Goal: Find specific page/section: Find specific page/section

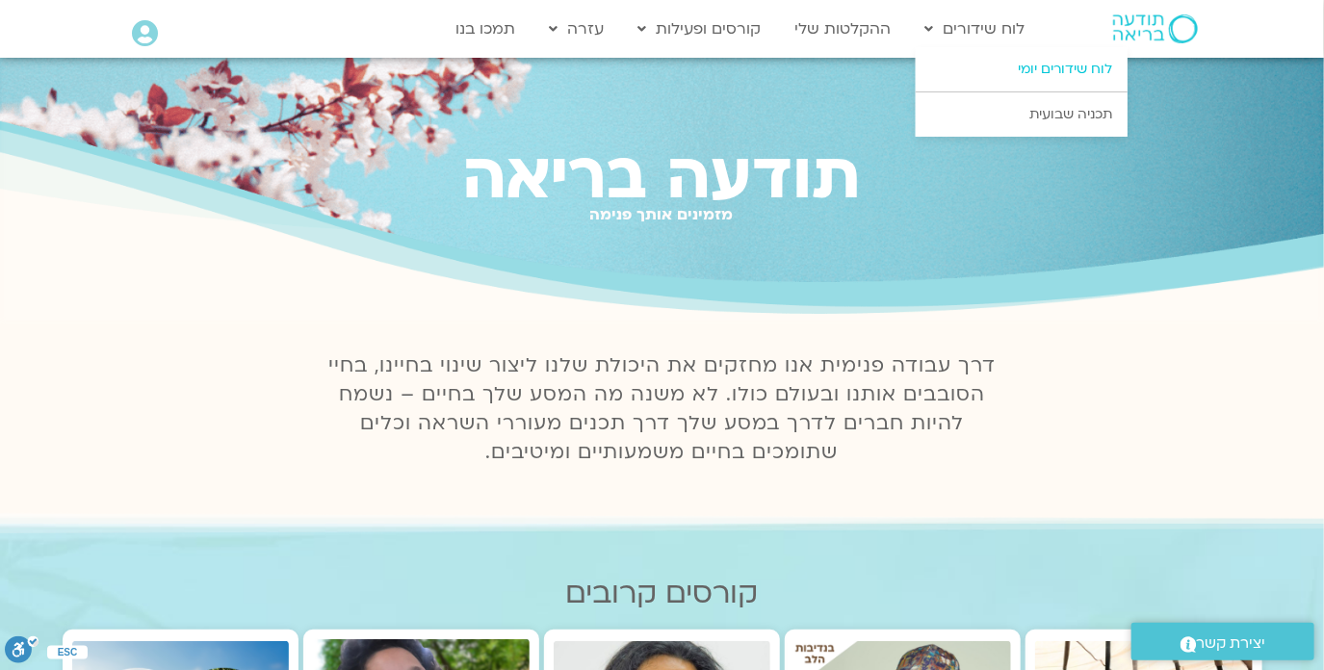
click at [1059, 76] on link "לוח שידורים יומי" at bounding box center [1022, 69] width 212 height 44
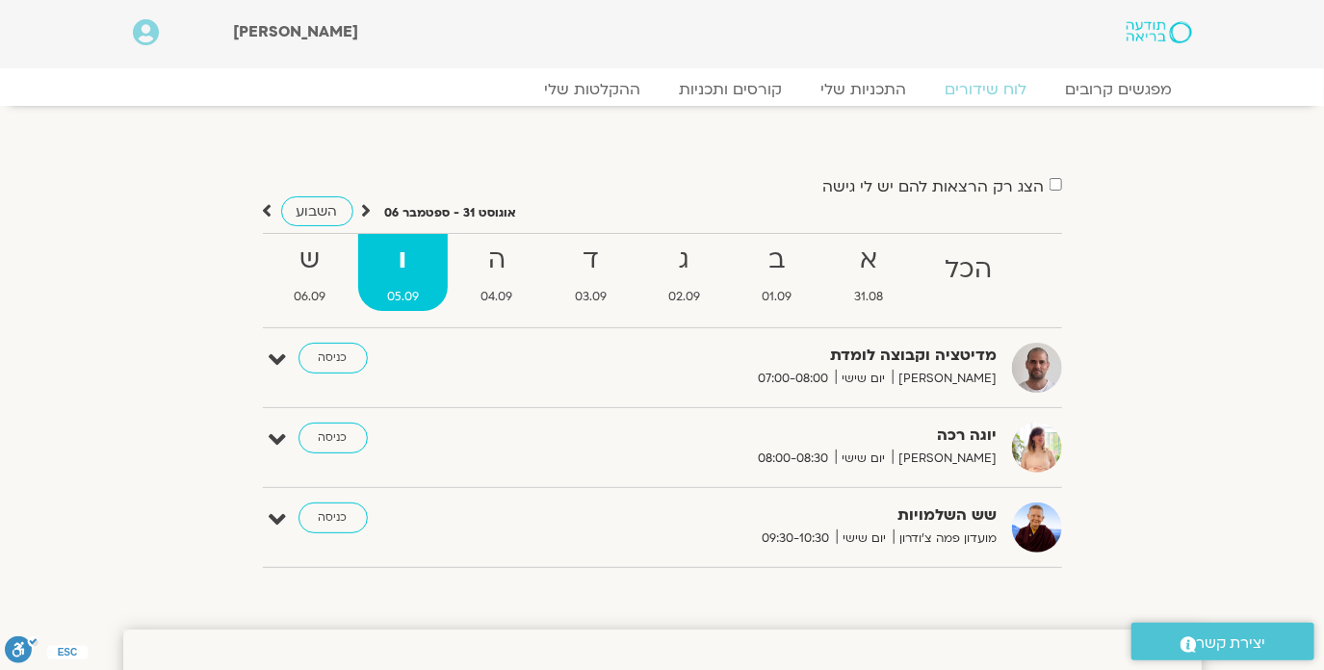
click at [1059, 76] on div "מפגשים קרובים לוח שידורים התכניות שלי קורסים ותכניות ההקלטות שלי מפגשים קרובים …" at bounding box center [662, 87] width 1097 height 38
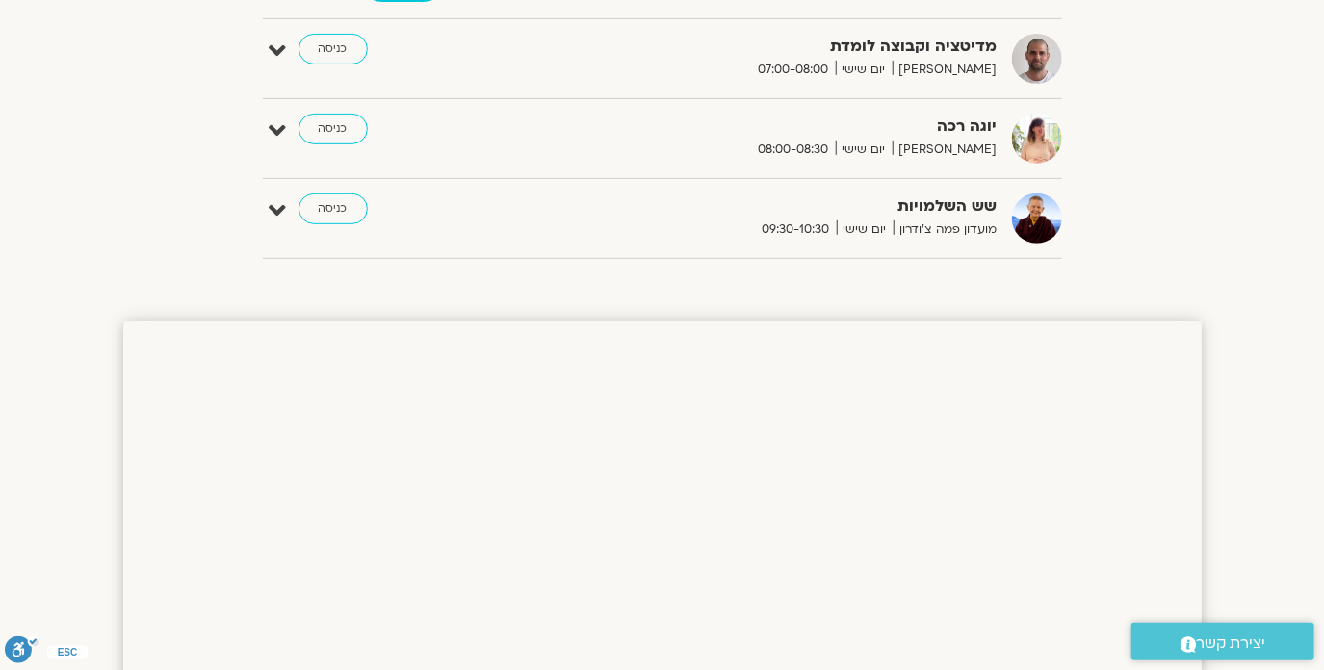
scroll to position [309, 0]
click at [312, 204] on link "כניסה" at bounding box center [332, 209] width 69 height 31
